Goal: Go to known website: Access a specific website the user already knows

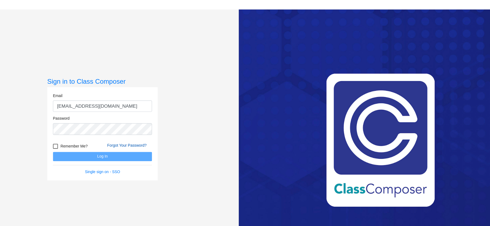
click at [139, 134] on form "Email hmagee@aspenk12.net Password Remember Me? Forgot Your Password? Log In Si…" at bounding box center [127, 115] width 85 height 71
type input "[EMAIL_ADDRESS][DOMAIN_NAME]"
click at [117, 134] on button "Log In" at bounding box center [127, 135] width 85 height 8
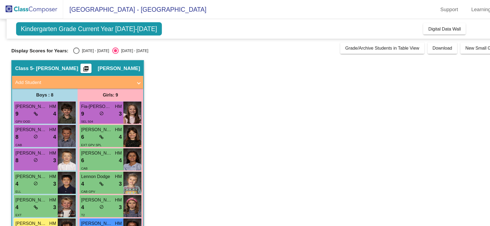
click at [27, 8] on img at bounding box center [27, 8] width 54 height 16
